Goal: Transaction & Acquisition: Purchase product/service

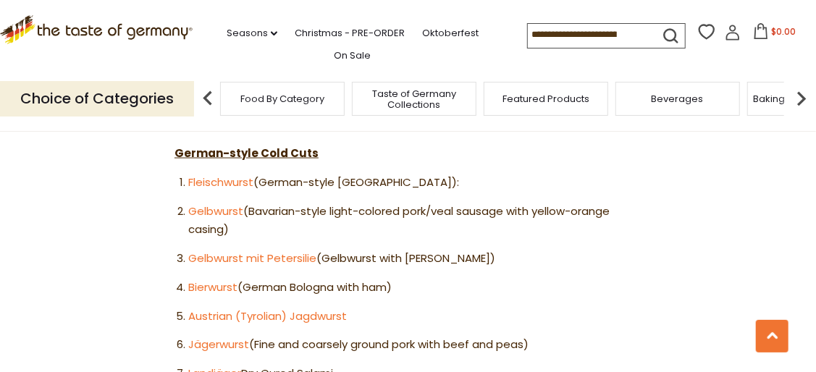
scroll to position [900, 0]
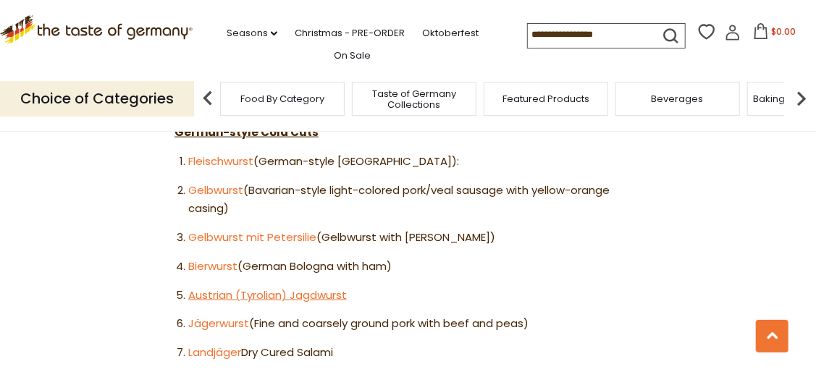
click at [272, 287] on link "Austrian (Tyrolian) Jagdwurst" at bounding box center [267, 294] width 158 height 15
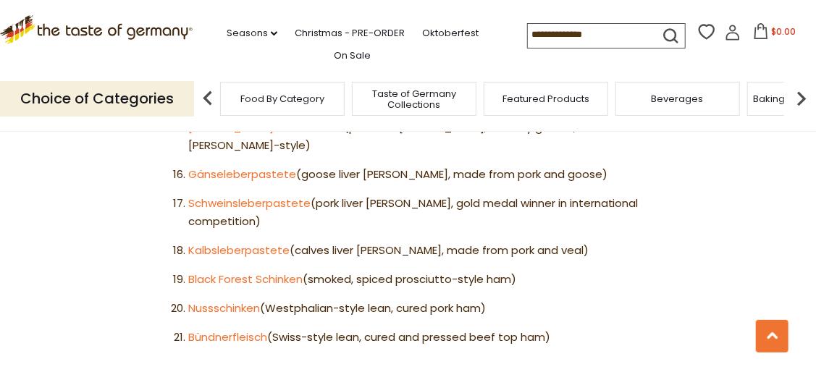
scroll to position [1363, 0]
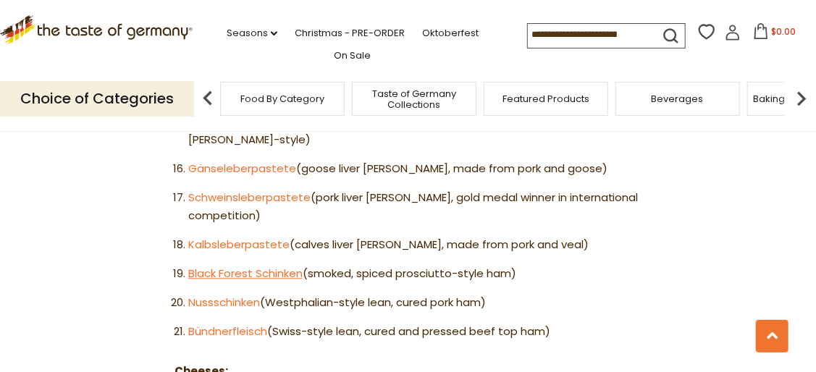
click at [215, 266] on link "Black Forest Schinken" at bounding box center [245, 273] width 114 height 15
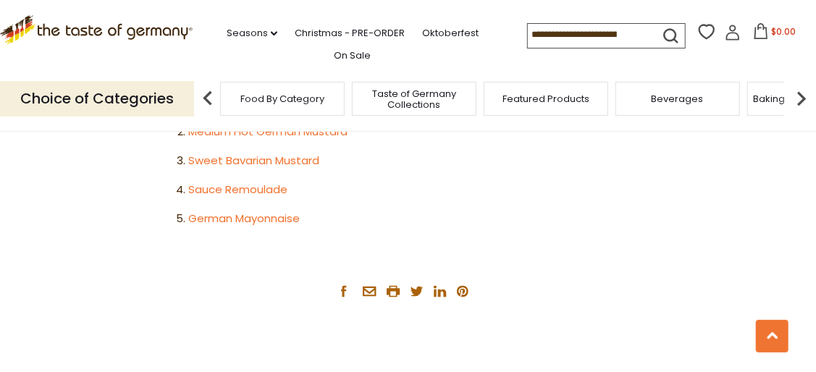
scroll to position [3087, 0]
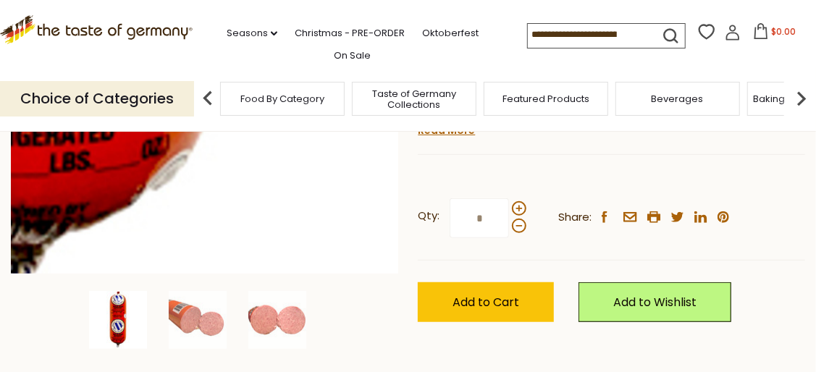
scroll to position [337, 0]
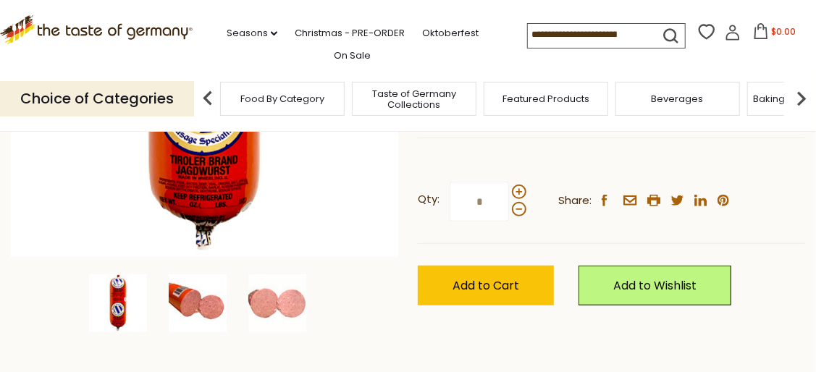
click at [221, 292] on img at bounding box center [198, 303] width 58 height 58
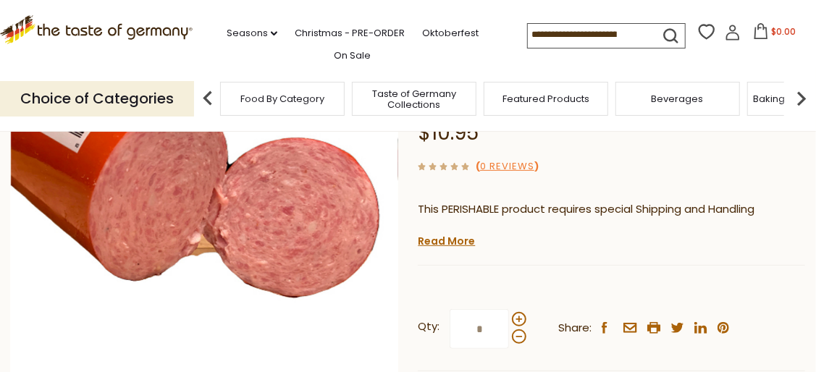
scroll to position [193, 0]
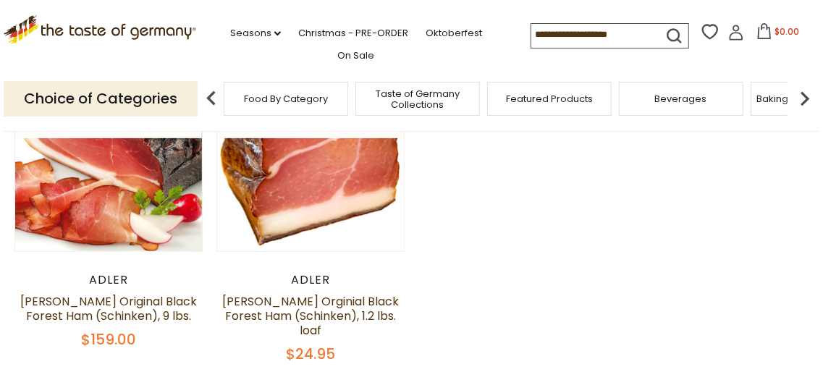
scroll to position [145, 0]
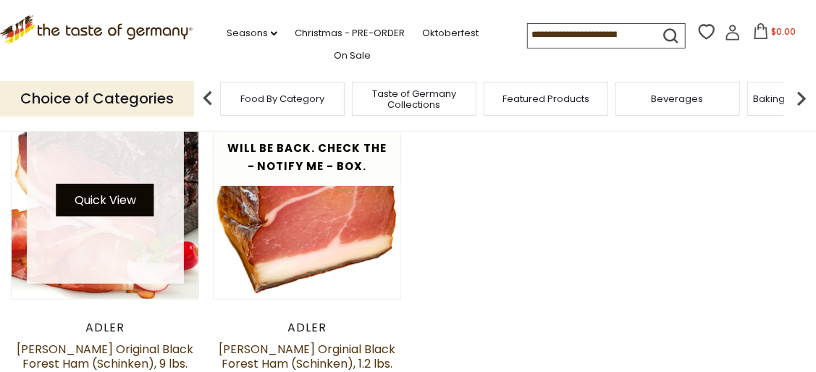
click at [146, 201] on button "Quick View" at bounding box center [105, 200] width 98 height 33
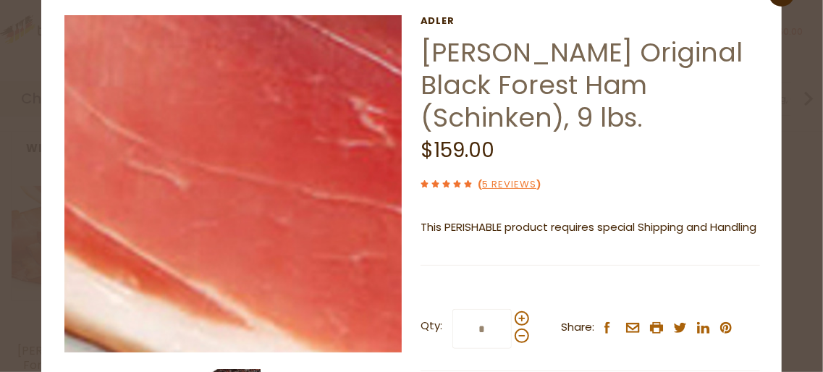
scroll to position [0, 0]
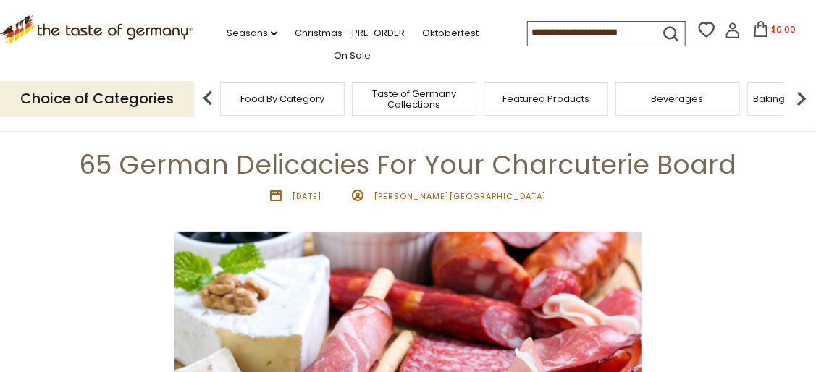
scroll to position [96, 0]
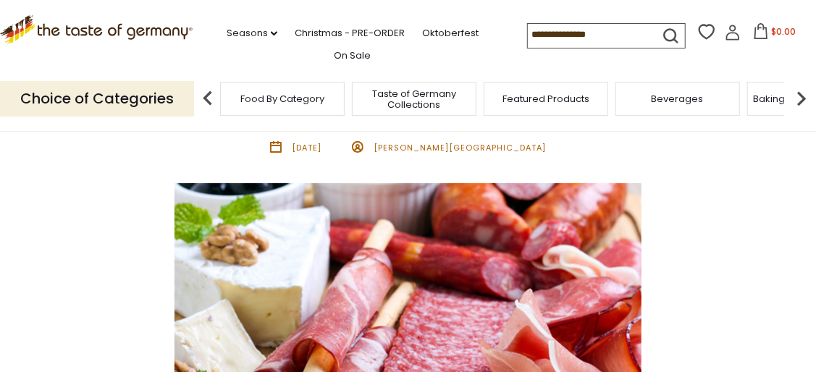
drag, startPoint x: 815, startPoint y: 41, endPoint x: 818, endPoint y: 50, distance: 9.4
click at [814, 56] on div ".st0{fill:#EDD300;} .st1{fill:#D33E21;} .st0{fill:#EDD300;} .st1{fill:#D33E21;}…" at bounding box center [408, 33] width 816 height 67
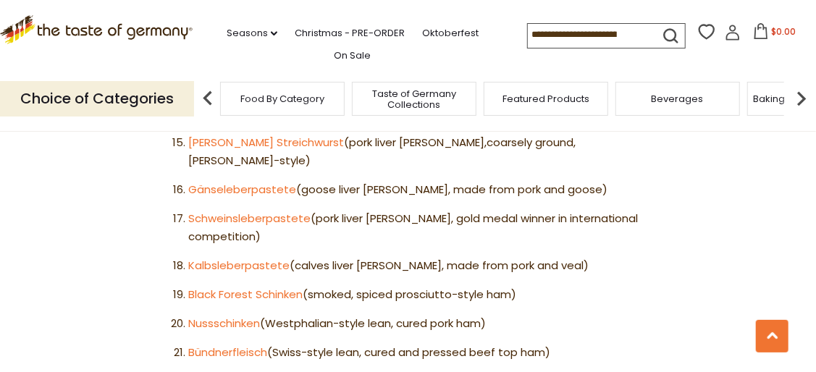
scroll to position [1391, 0]
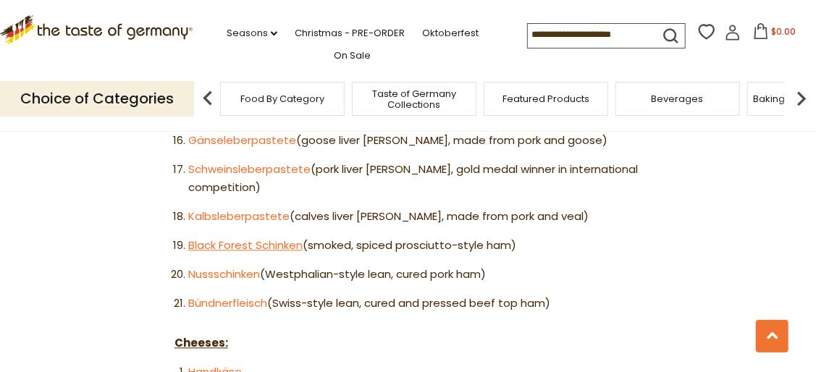
click at [289, 237] on link "Black Forest Schinken" at bounding box center [245, 244] width 114 height 15
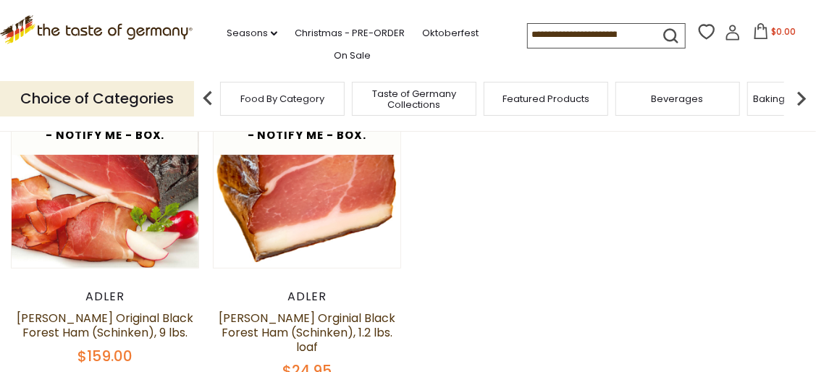
scroll to position [193, 0]
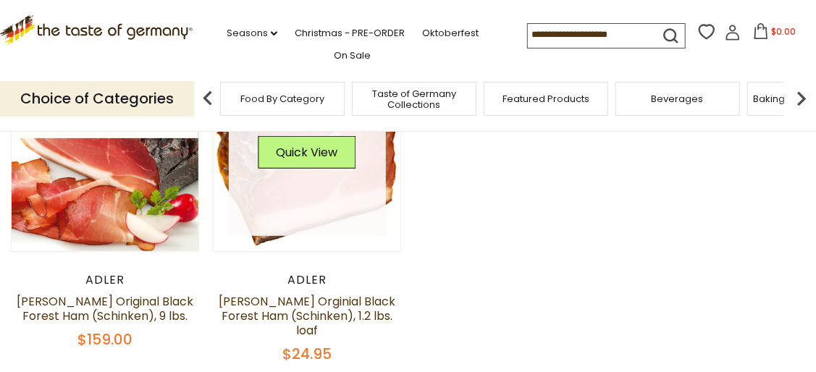
click at [374, 210] on link at bounding box center [307, 157] width 157 height 157
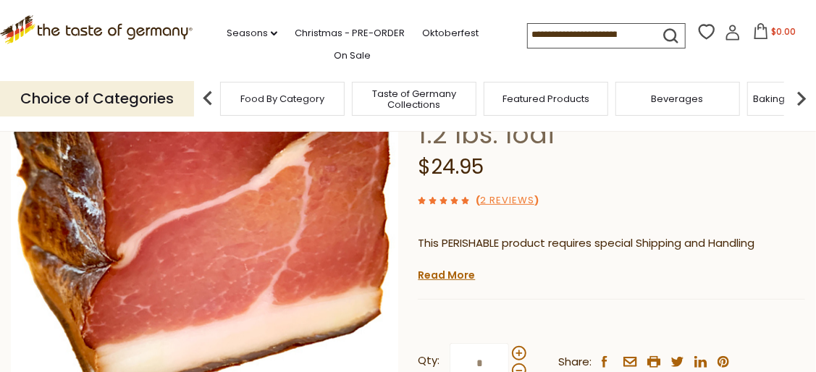
scroll to position [193, 0]
